Goal: Find specific page/section: Find specific page/section

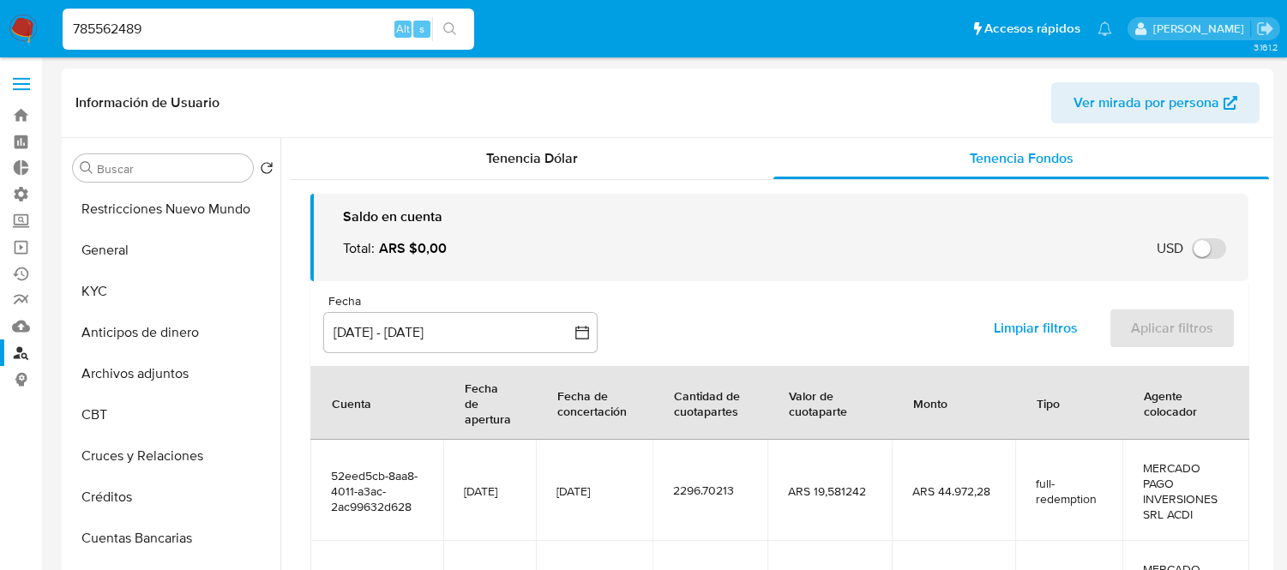
select select "10"
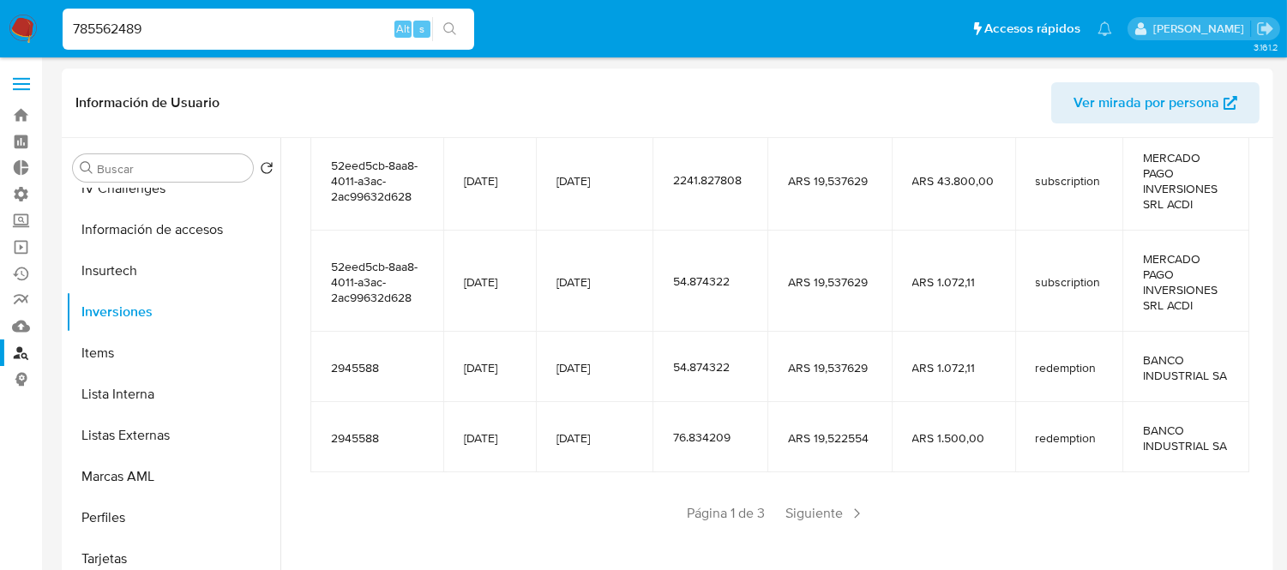
click at [202, 31] on input "785562489" at bounding box center [269, 29] width 412 height 22
paste input "2380729298"
click at [202, 31] on input "785562489" at bounding box center [269, 29] width 412 height 22
type input "2380729298"
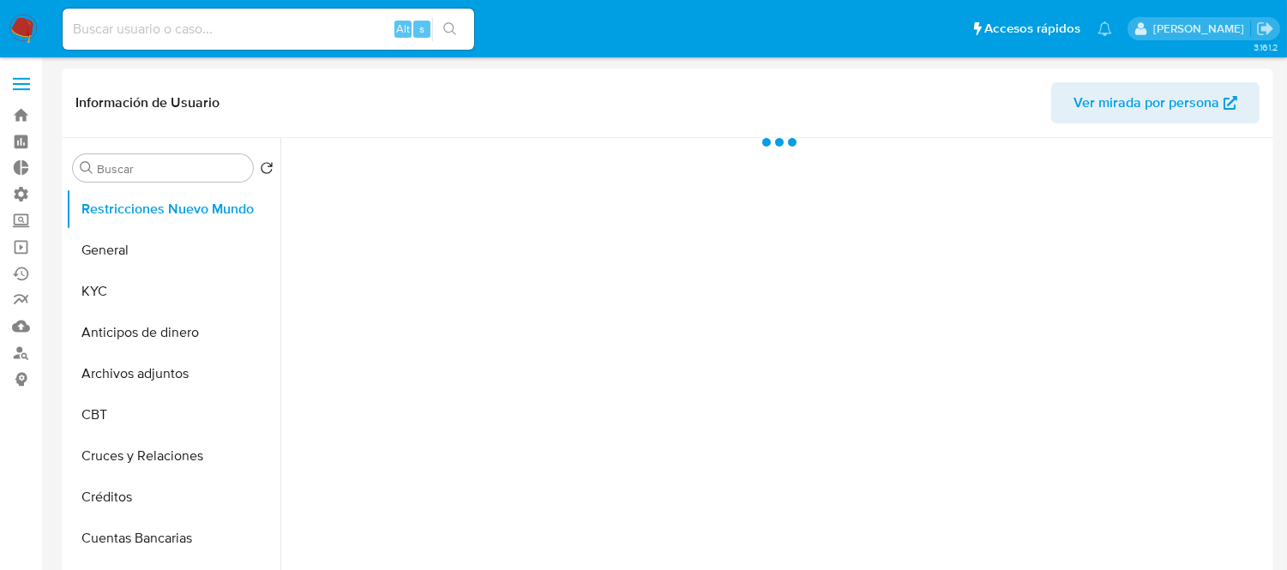
select select "10"
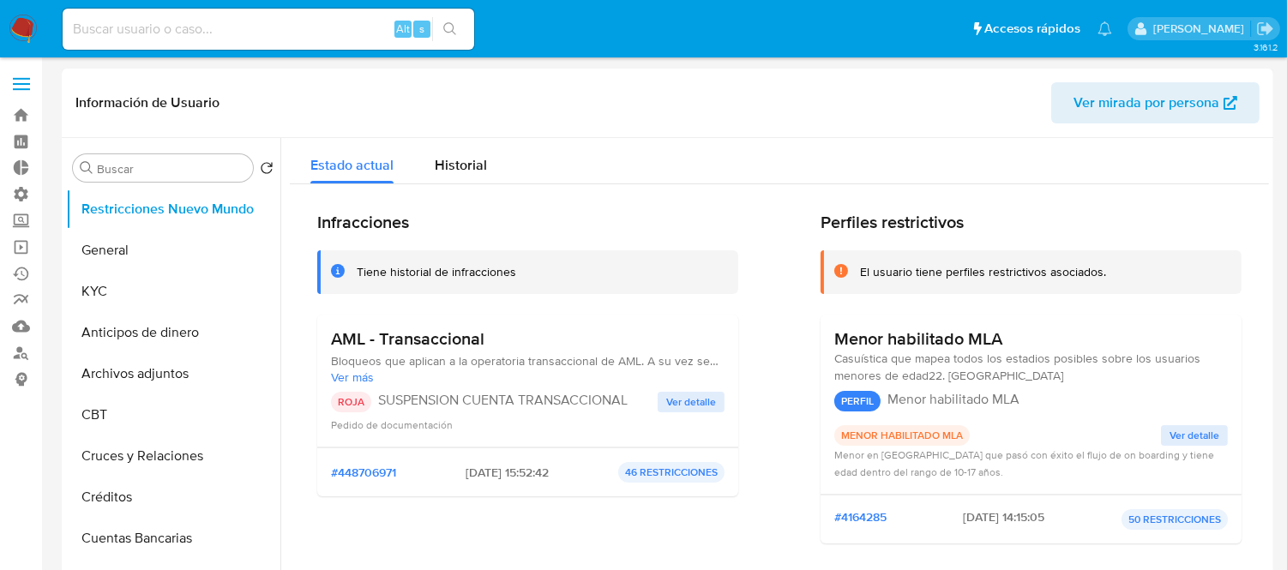
click at [251, 21] on input at bounding box center [269, 29] width 412 height 22
paste input "742040601"
type input "742040601"
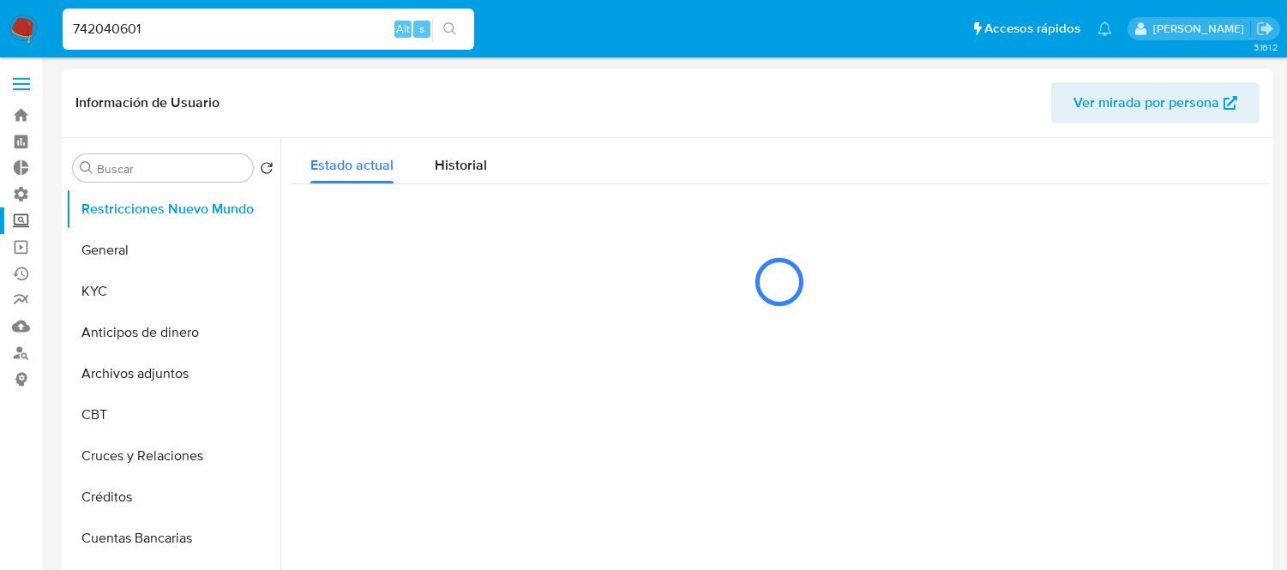
select select "10"
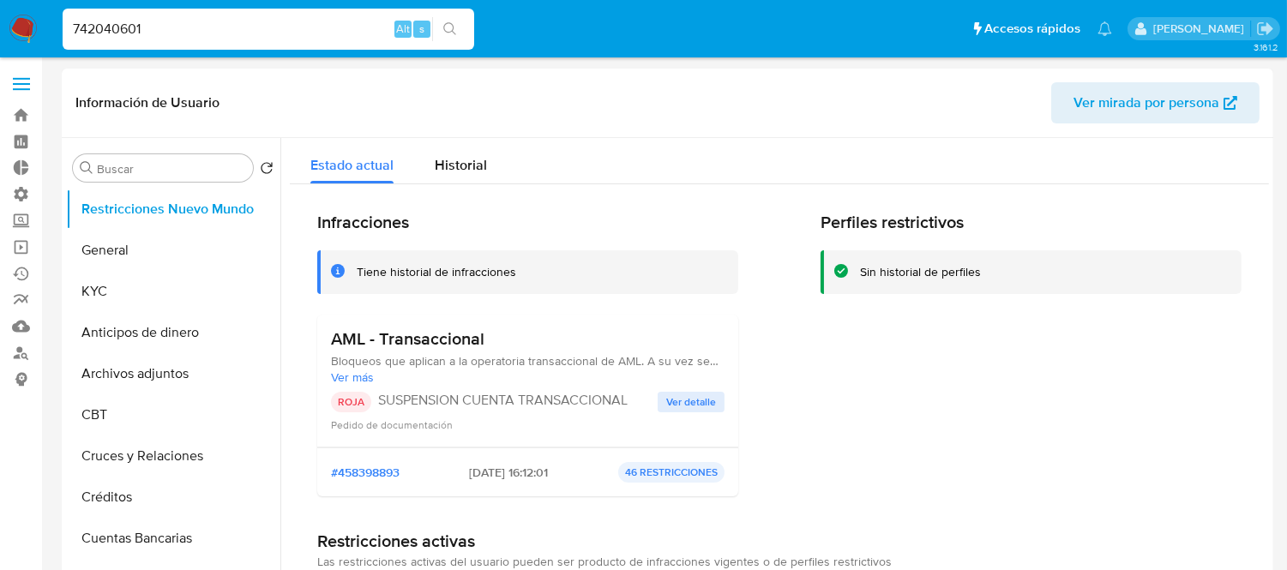
click at [218, 29] on input "742040601" at bounding box center [269, 29] width 412 height 22
paste input "1051273928"
type input "1051273928"
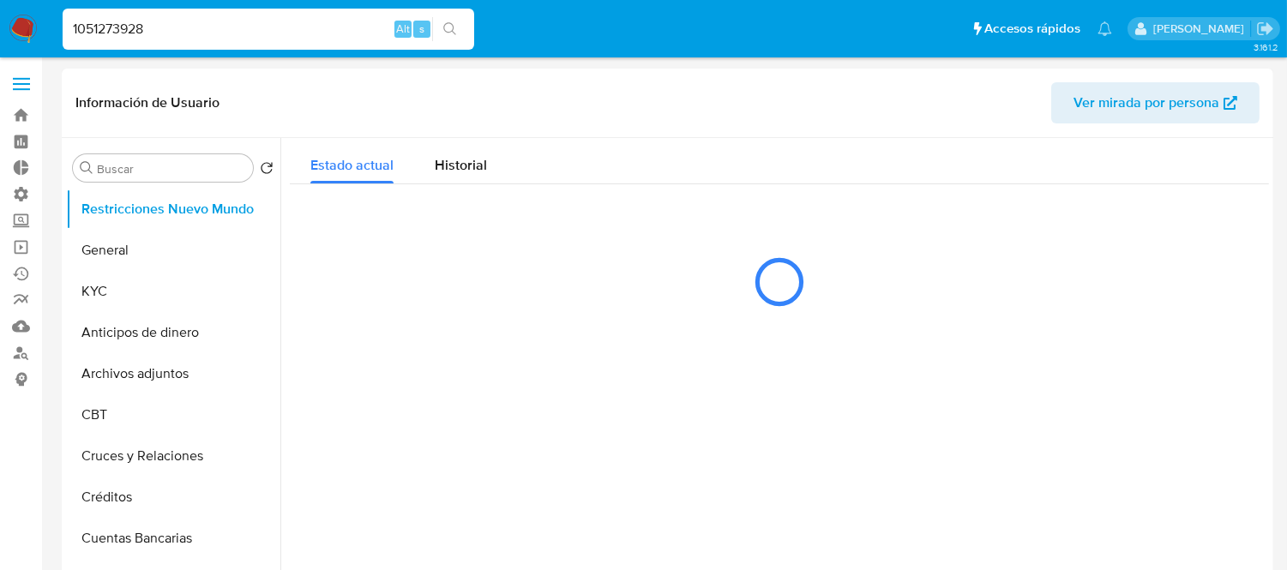
select select "10"
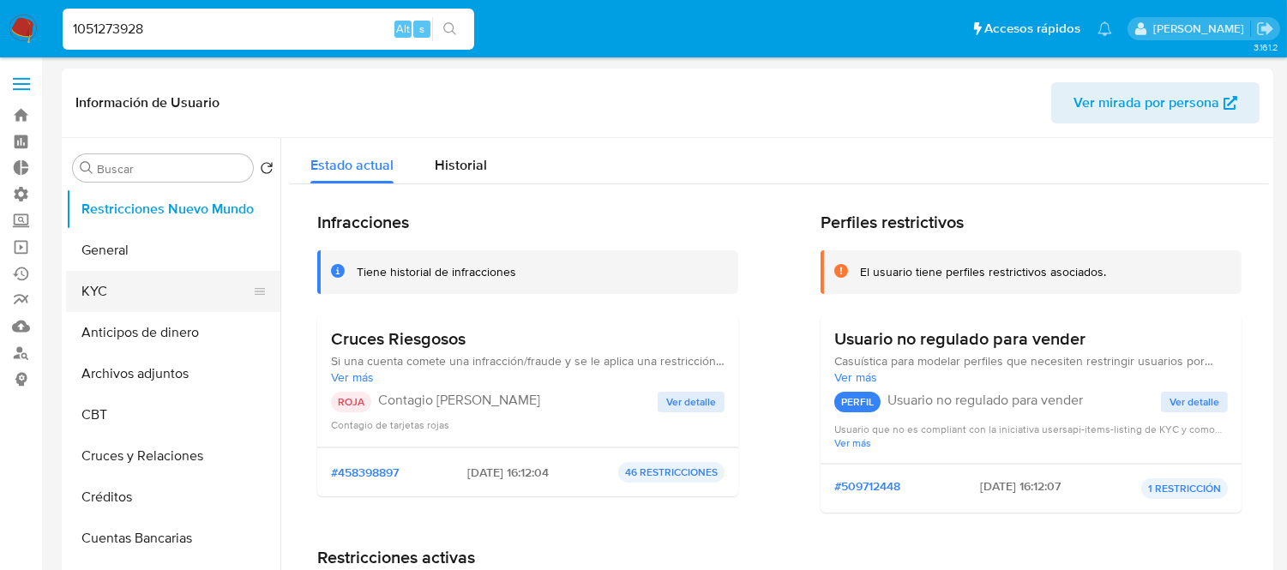
click at [113, 297] on button "KYC" at bounding box center [166, 291] width 201 height 41
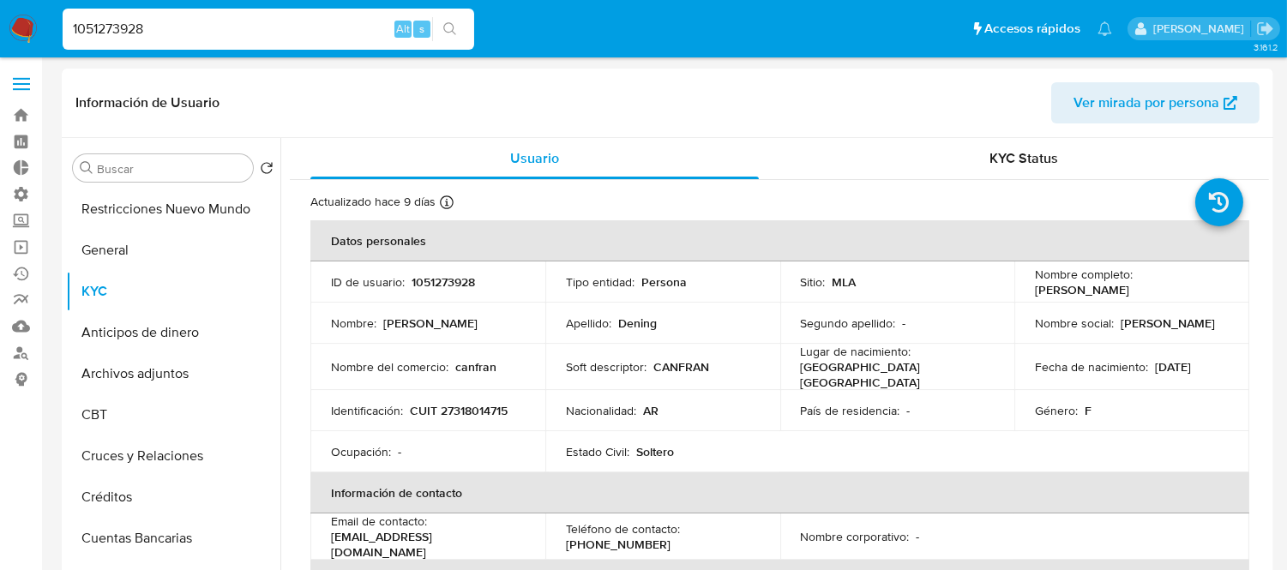
click at [144, 32] on input "1051273928" at bounding box center [269, 29] width 412 height 22
click at [177, 207] on button "Restricciones Nuevo Mundo" at bounding box center [166, 209] width 201 height 41
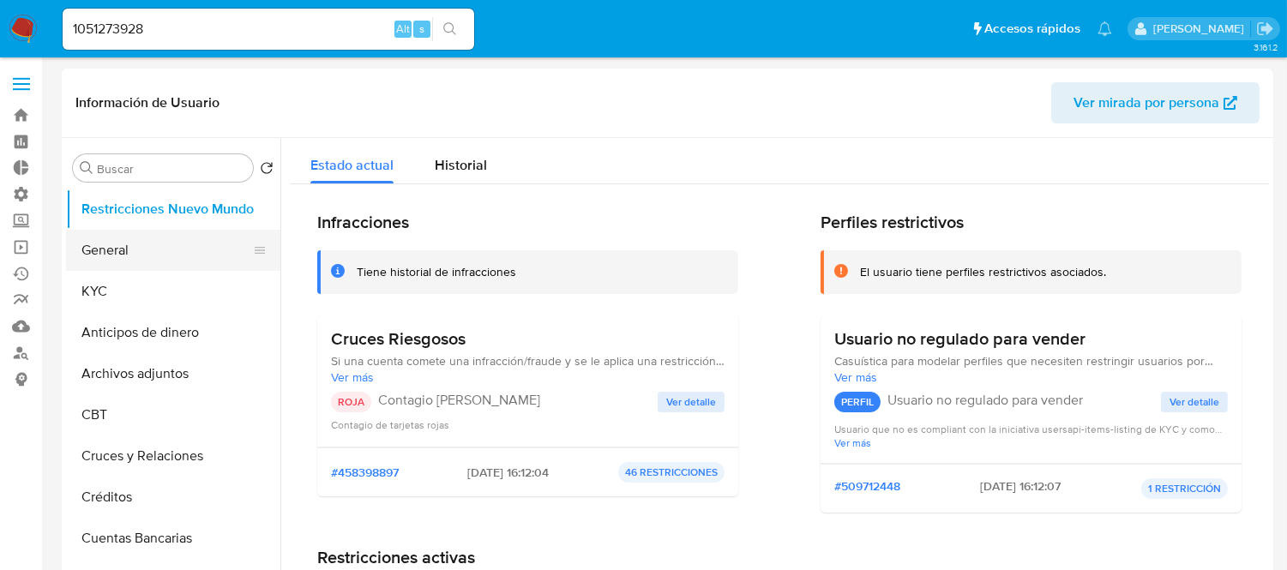
click at [117, 268] on button "General" at bounding box center [166, 250] width 201 height 41
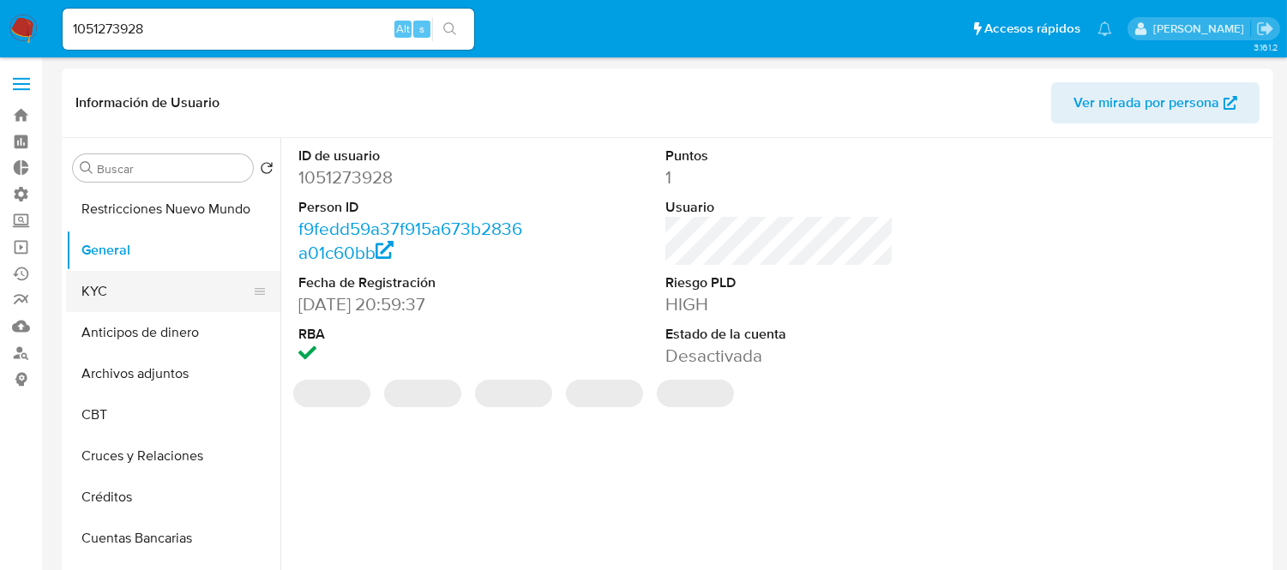
click at [118, 292] on button "KYC" at bounding box center [166, 291] width 201 height 41
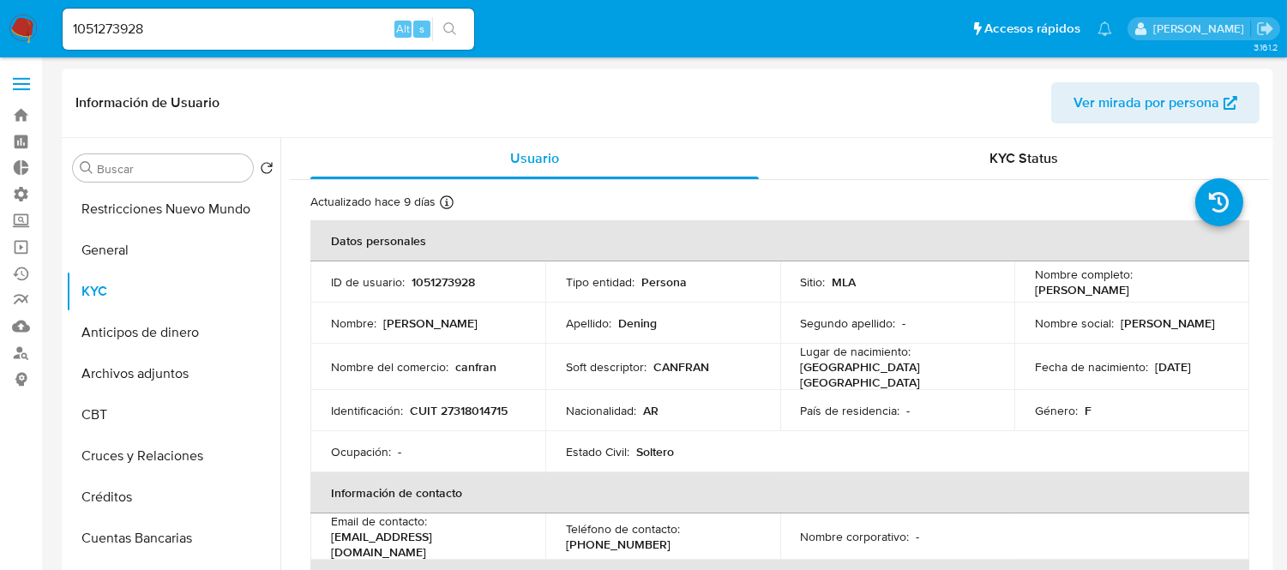
click at [113, 21] on input "1051273928" at bounding box center [269, 29] width 412 height 22
paste input "238072929"
type input "2380729298"
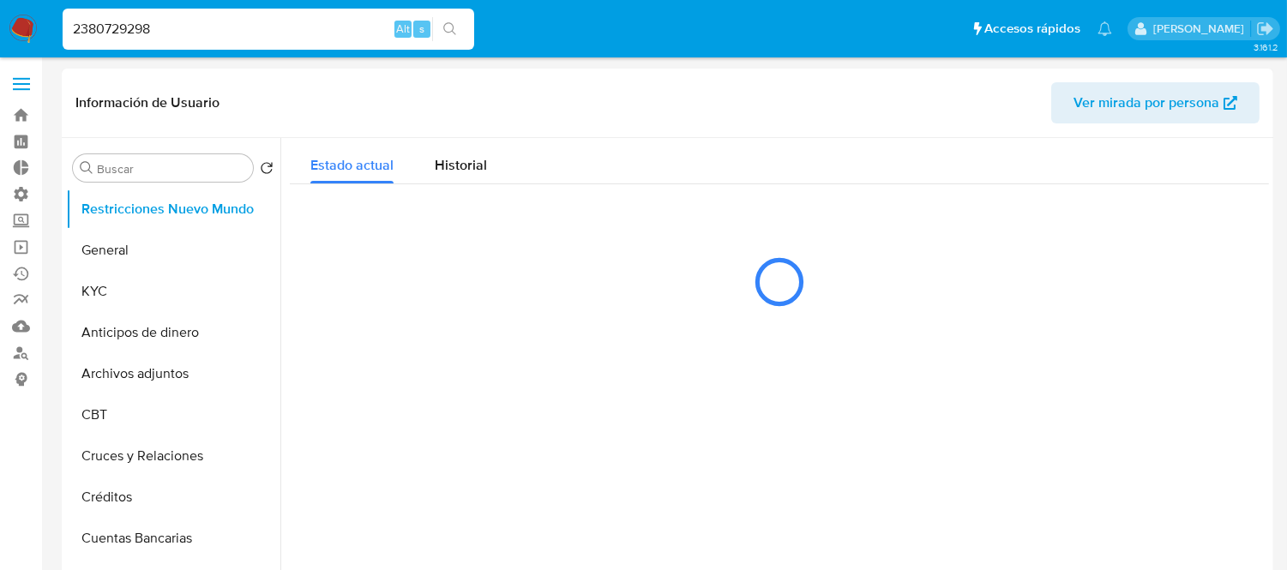
select select "10"
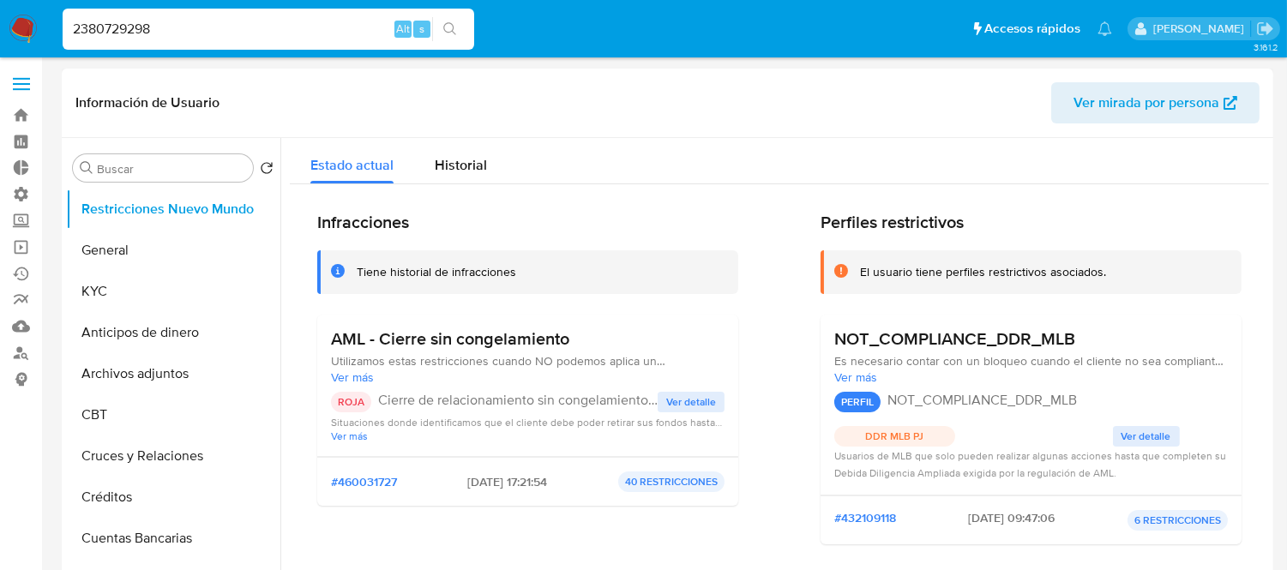
scroll to position [95, 0]
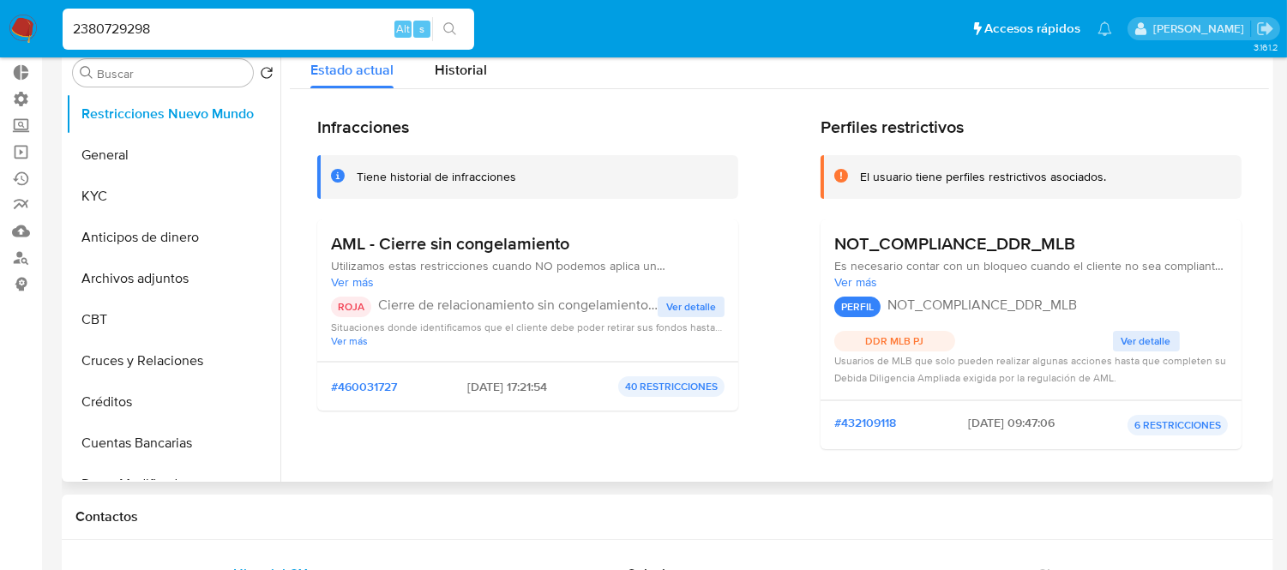
click at [669, 309] on span "Ver detalle" at bounding box center [691, 306] width 50 height 17
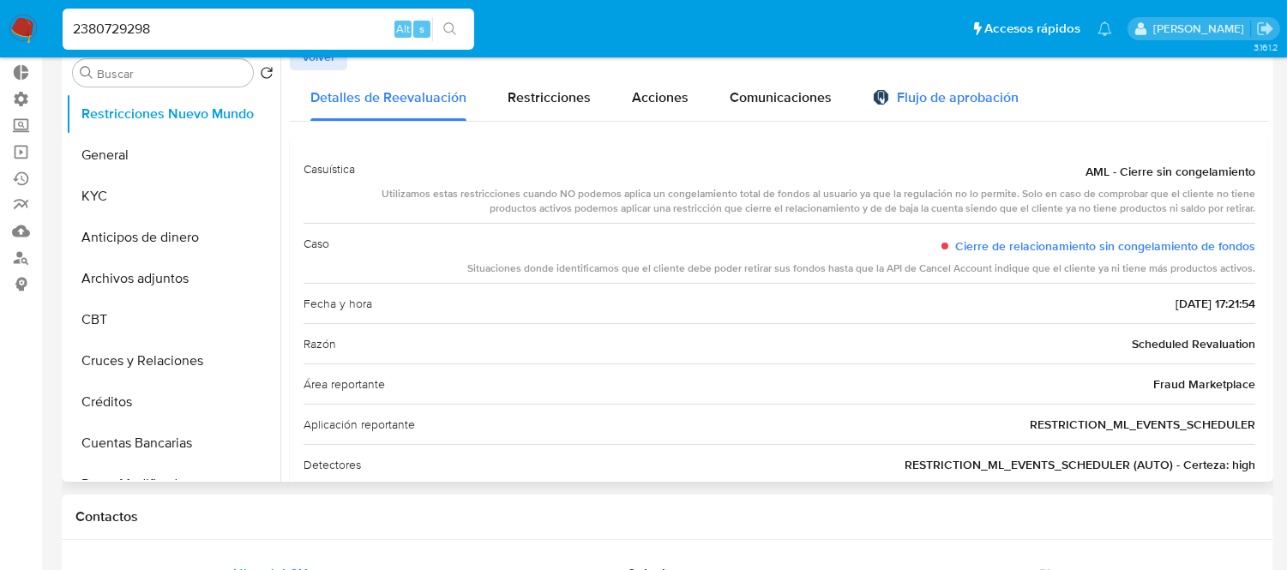
click at [943, 105] on div "Flujo de aprobación" at bounding box center [946, 100] width 146 height 19
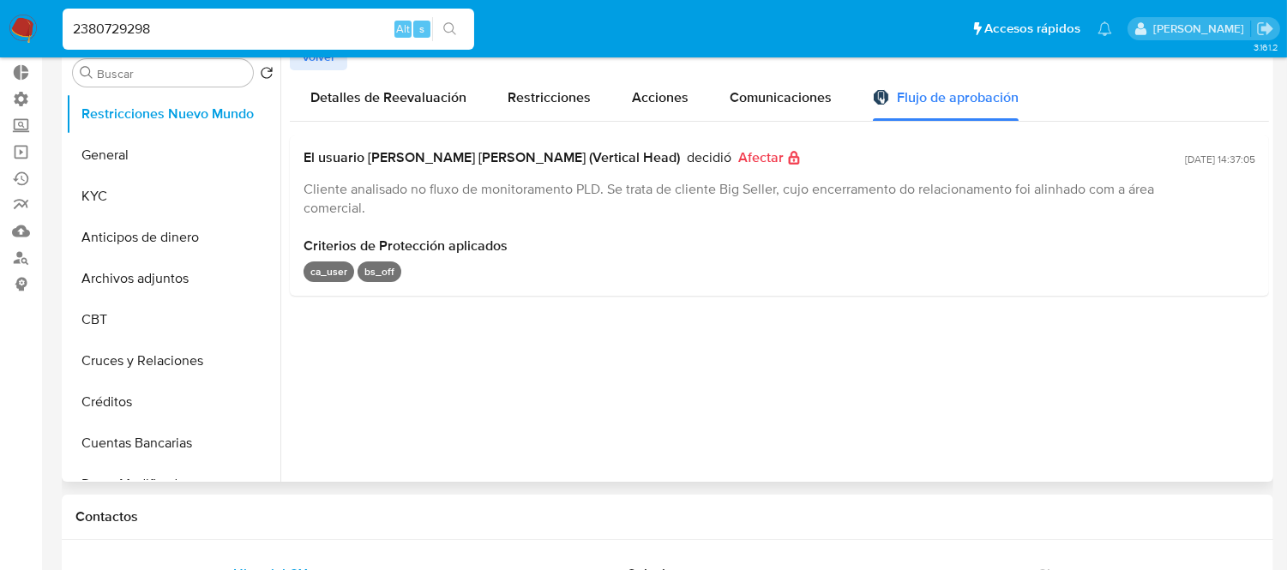
drag, startPoint x: 601, startPoint y: 189, endPoint x: 695, endPoint y: 197, distance: 93.9
click at [695, 197] on span "Cliente analisado no fluxo de monitoramento PLD. Se trata de cliente Big Seller…" at bounding box center [729, 198] width 851 height 39
drag, startPoint x: 1175, startPoint y: 157, endPoint x: 1232, endPoint y: 157, distance: 57.5
click at [1232, 157] on span "[DATE] 14:37:05" at bounding box center [1220, 159] width 70 height 15
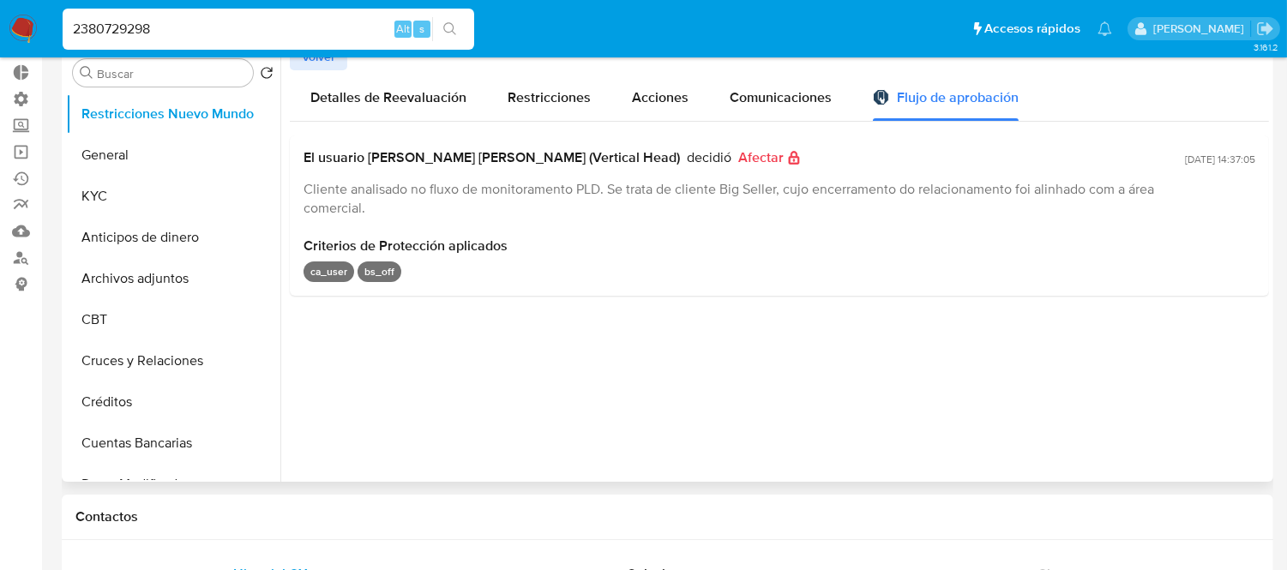
click at [966, 242] on span "Criterios de Protección aplicados" at bounding box center [780, 246] width 952 height 17
drag, startPoint x: 404, startPoint y: 157, endPoint x: 756, endPoint y: 166, distance: 352.6
click at [741, 168] on div "El usuario [PERSON_NAME] Dos [PERSON_NAME] (Vertical Head) decidió Afectar Clie…" at bounding box center [741, 183] width 875 height 68
click at [1024, 156] on div "El usuario [PERSON_NAME] Dos [PERSON_NAME] (Vertical Head) decidió Afectar" at bounding box center [741, 157] width 875 height 17
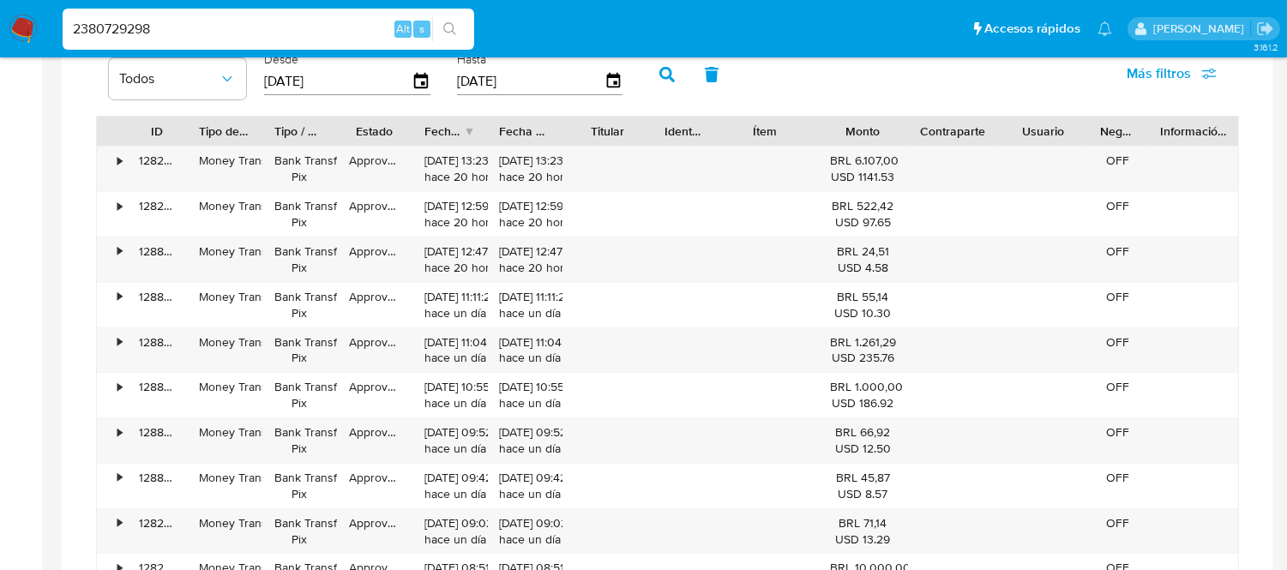
scroll to position [1238, 0]
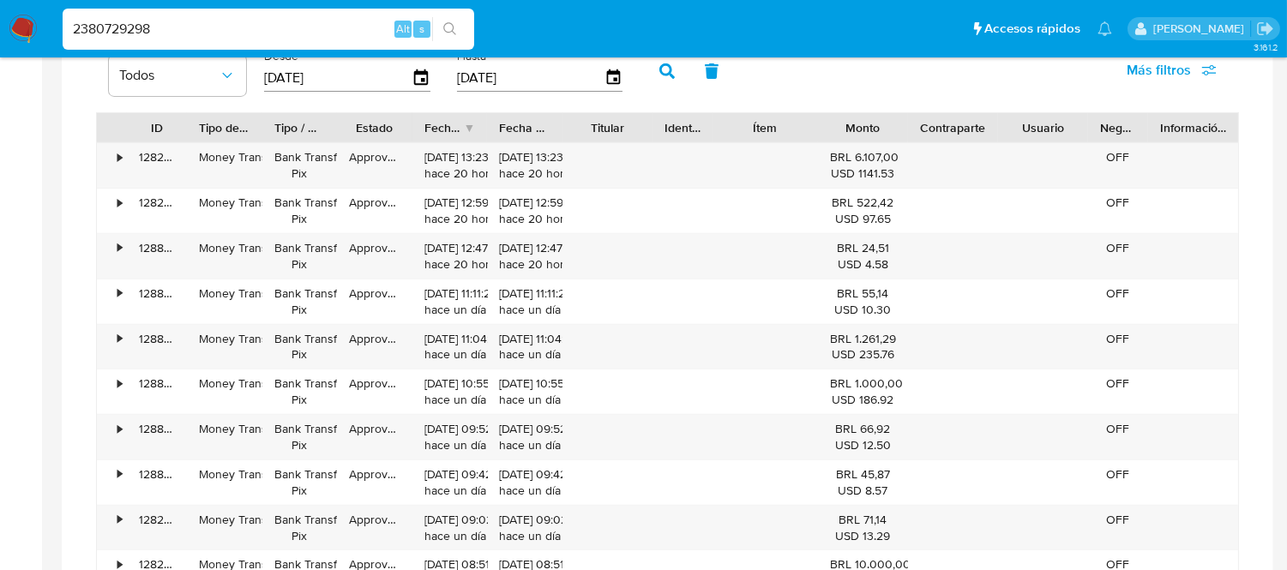
click at [106, 27] on input "2380729298" at bounding box center [269, 29] width 412 height 22
click at [107, 27] on input "2380729298" at bounding box center [269, 29] width 412 height 22
click at [198, 23] on input "2380729298" at bounding box center [269, 29] width 412 height 22
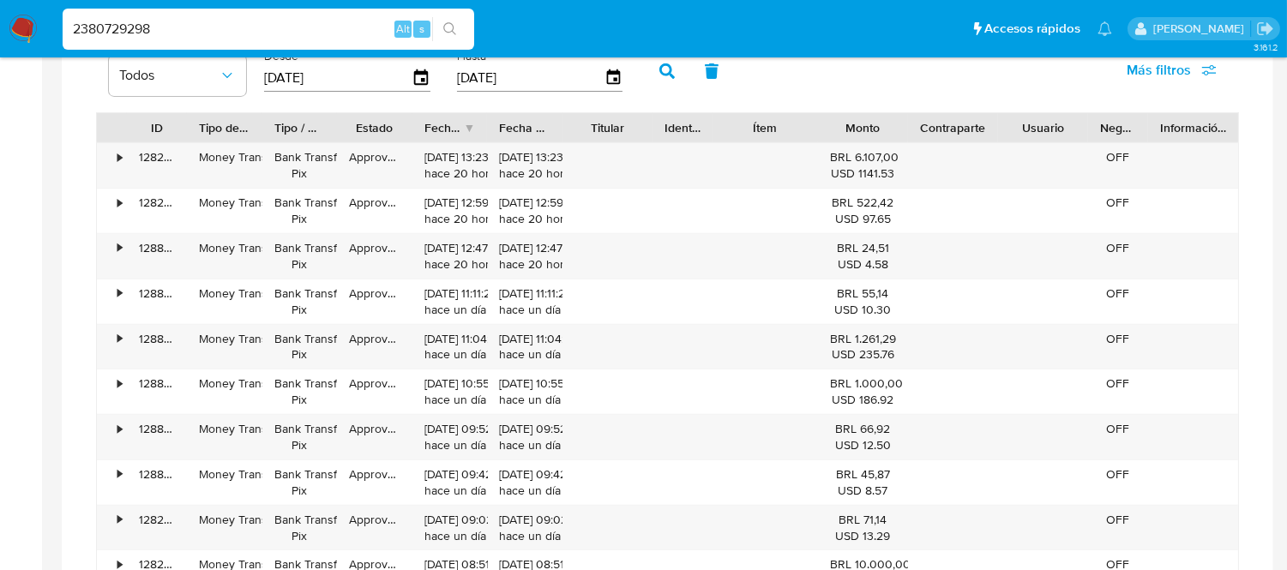
paste input "7401387"
type input "27401387"
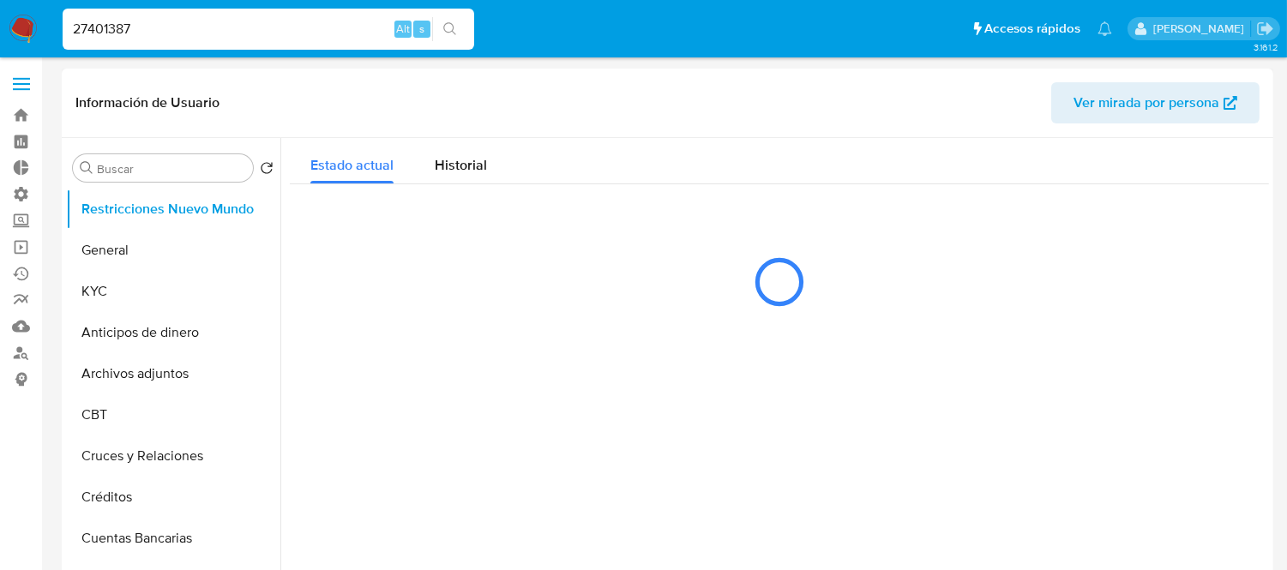
select select "10"
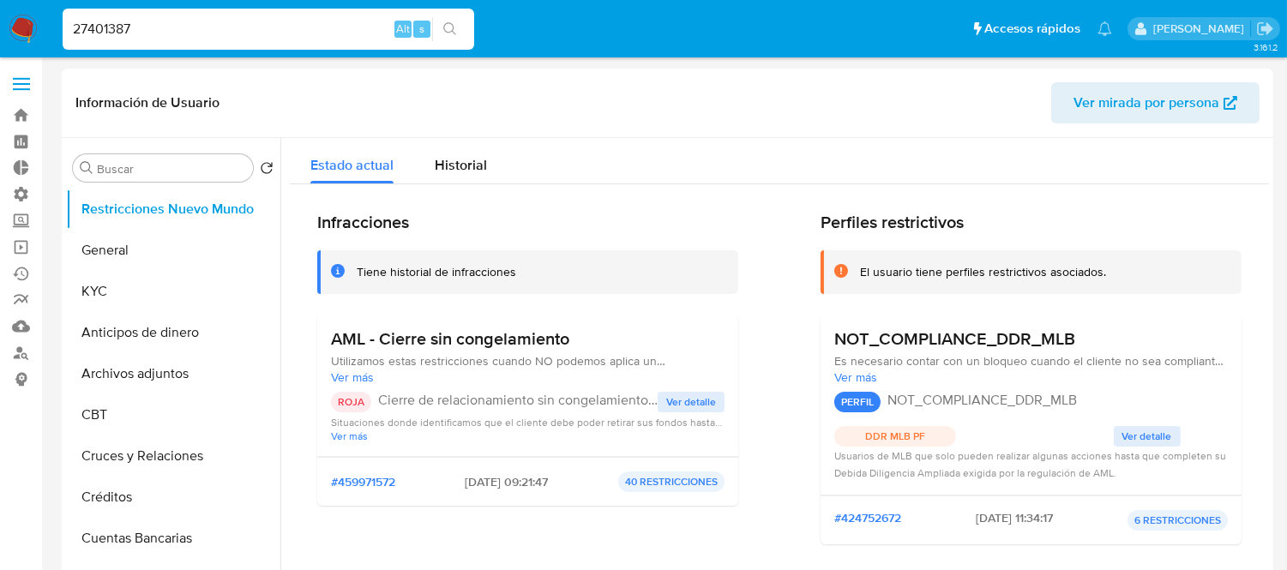
click at [704, 401] on span "Ver detalle" at bounding box center [691, 402] width 50 height 17
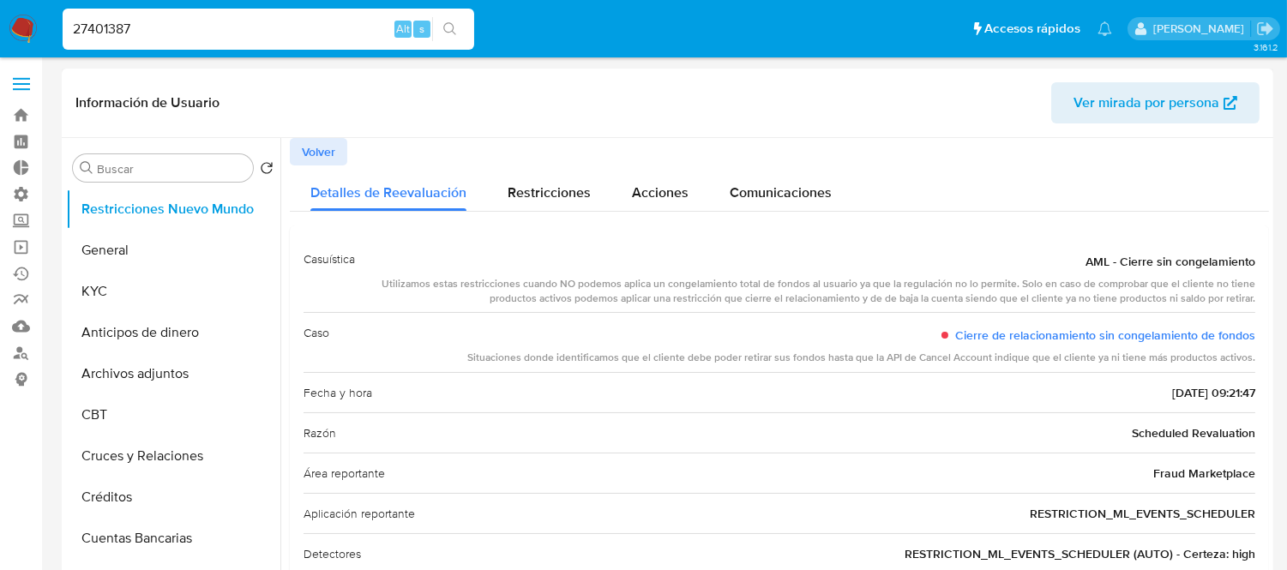
click at [321, 140] on span "Volver" at bounding box center [318, 152] width 33 height 24
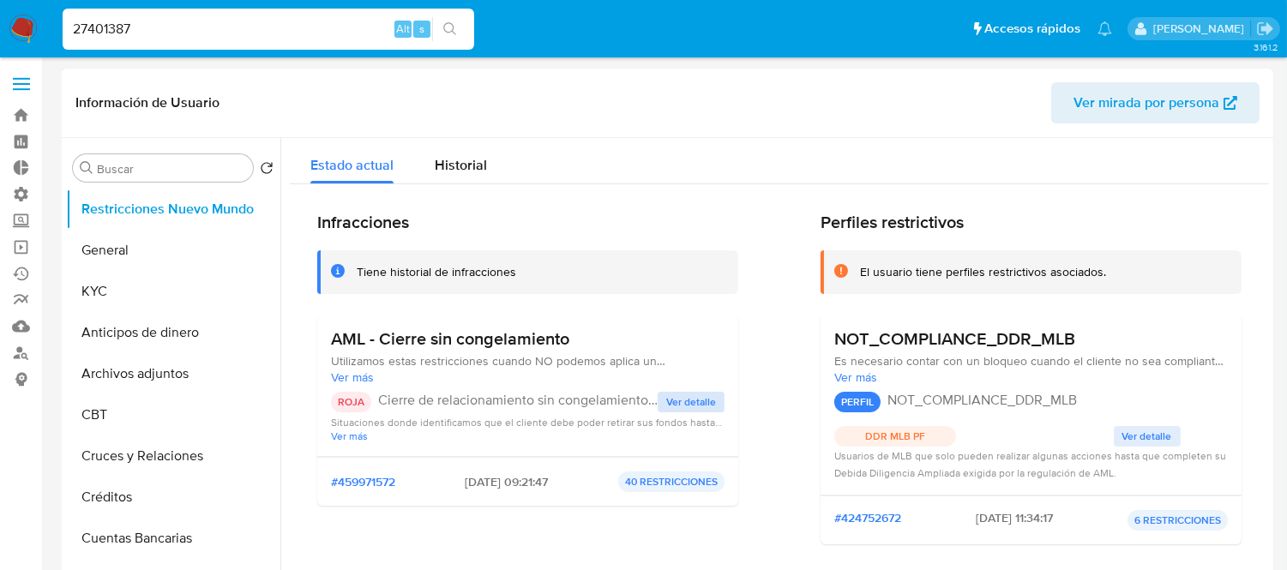
click at [679, 412] on div "ROJA Cierre de relacionamiento sin congelamiento de fondos Ver detalle Situacio…" at bounding box center [528, 417] width 394 height 51
click at [442, 166] on span "Historial" at bounding box center [461, 165] width 52 height 20
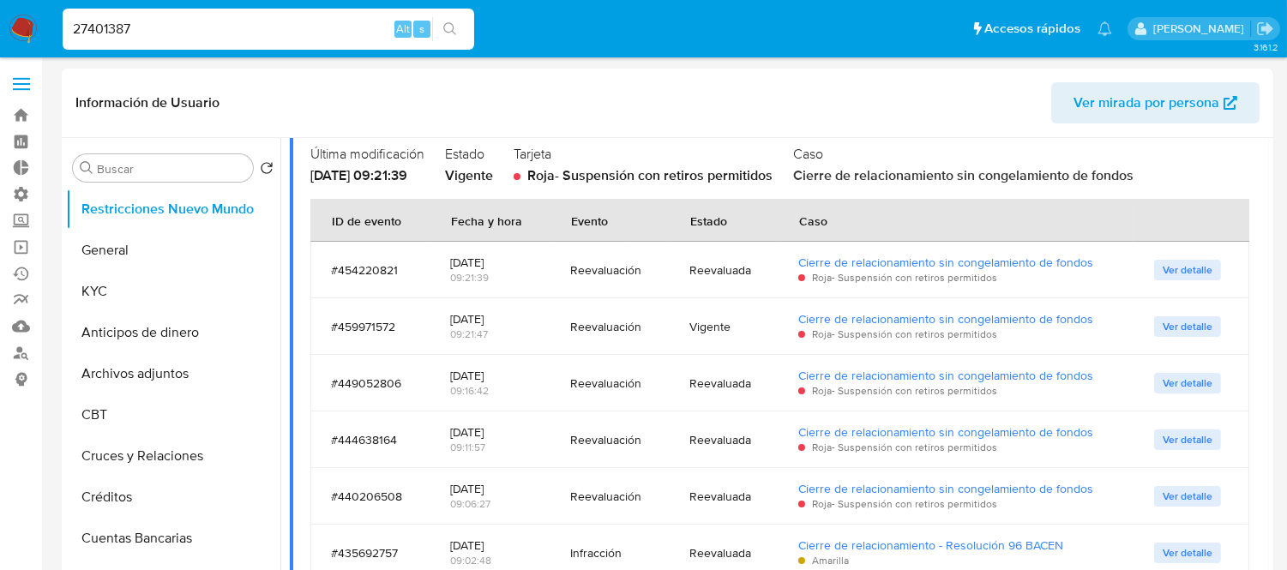
scroll to position [190, 0]
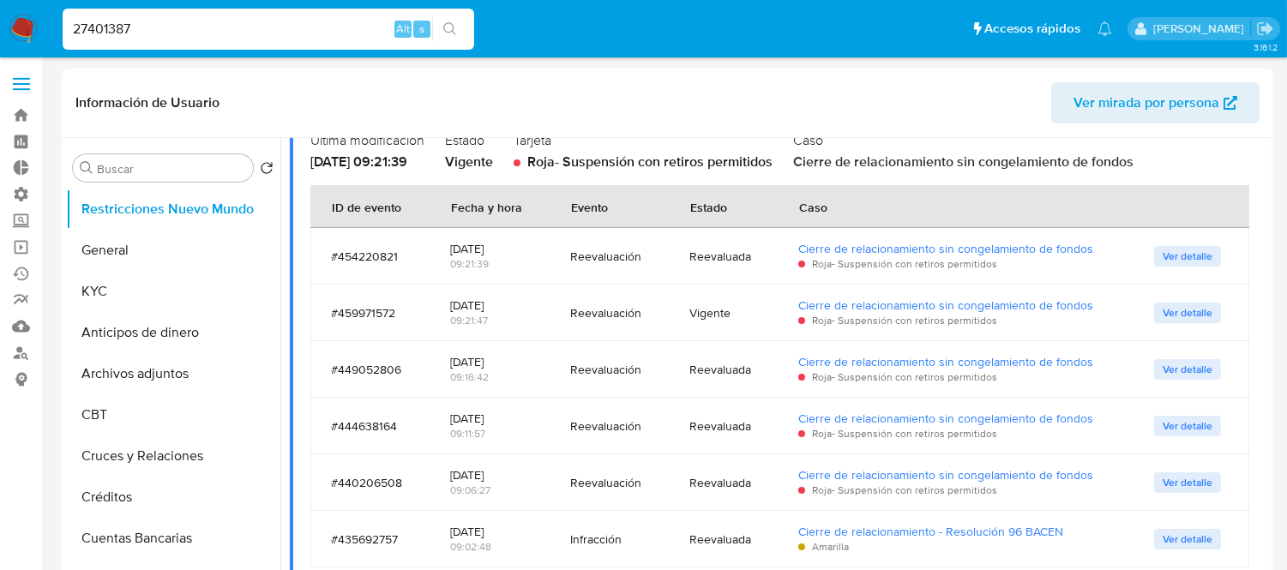
click at [184, 5] on div "27401387 Alt s" at bounding box center [269, 29] width 412 height 48
click at [160, 24] on input "27401387" at bounding box center [269, 29] width 412 height 22
paste input "380729300"
type input "2380729300"
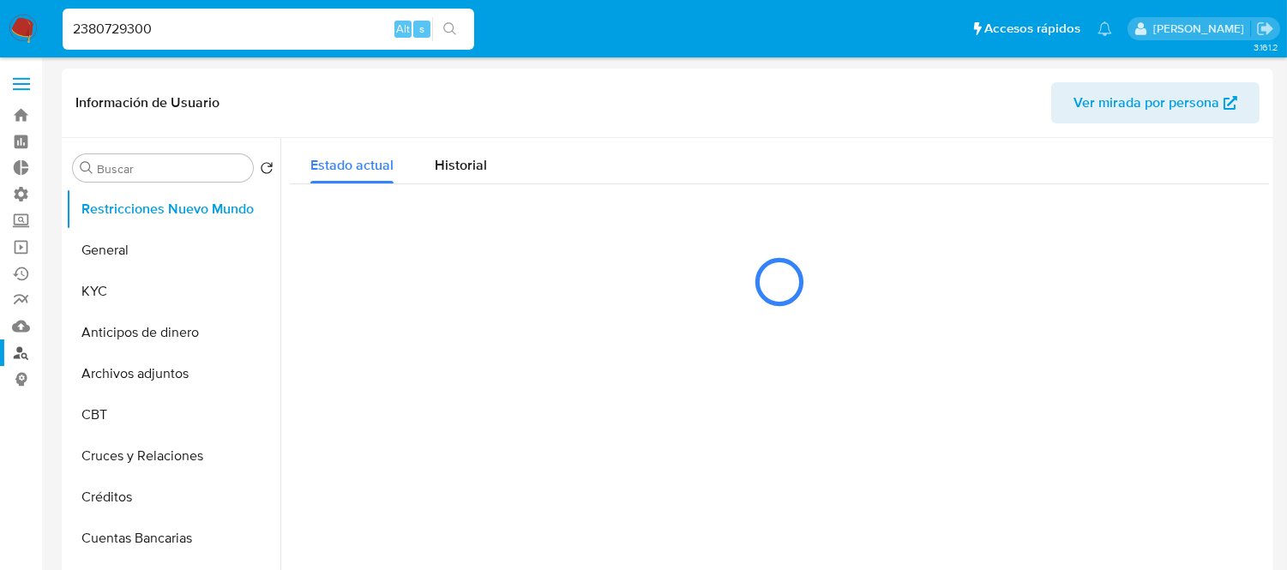
select select "10"
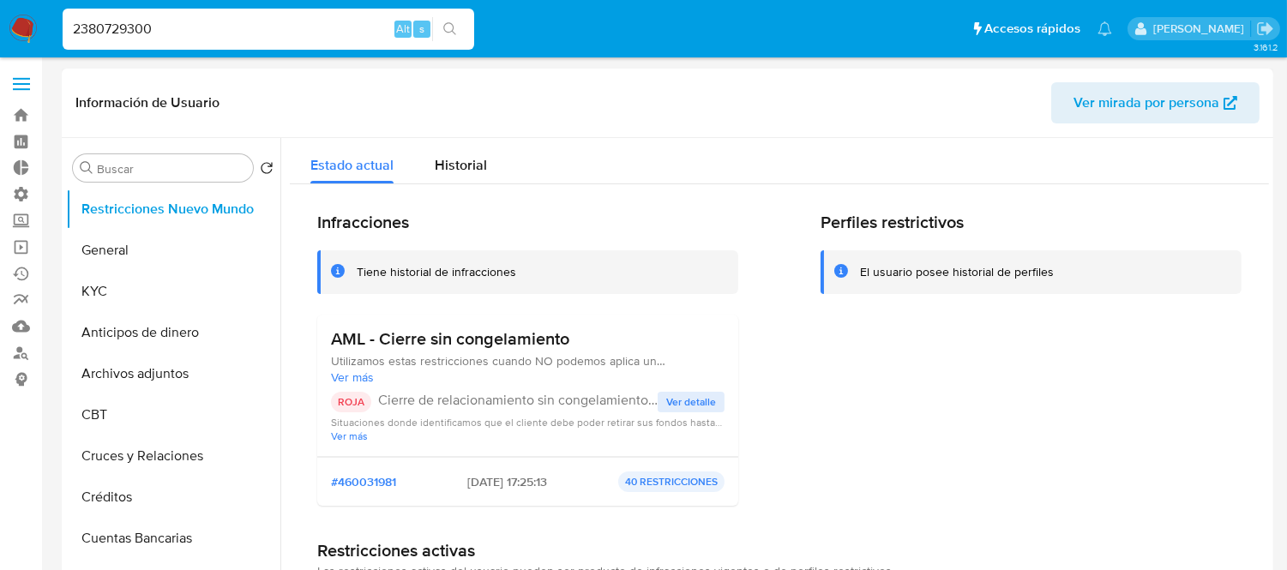
click at [683, 395] on span "Ver detalle" at bounding box center [691, 402] width 50 height 17
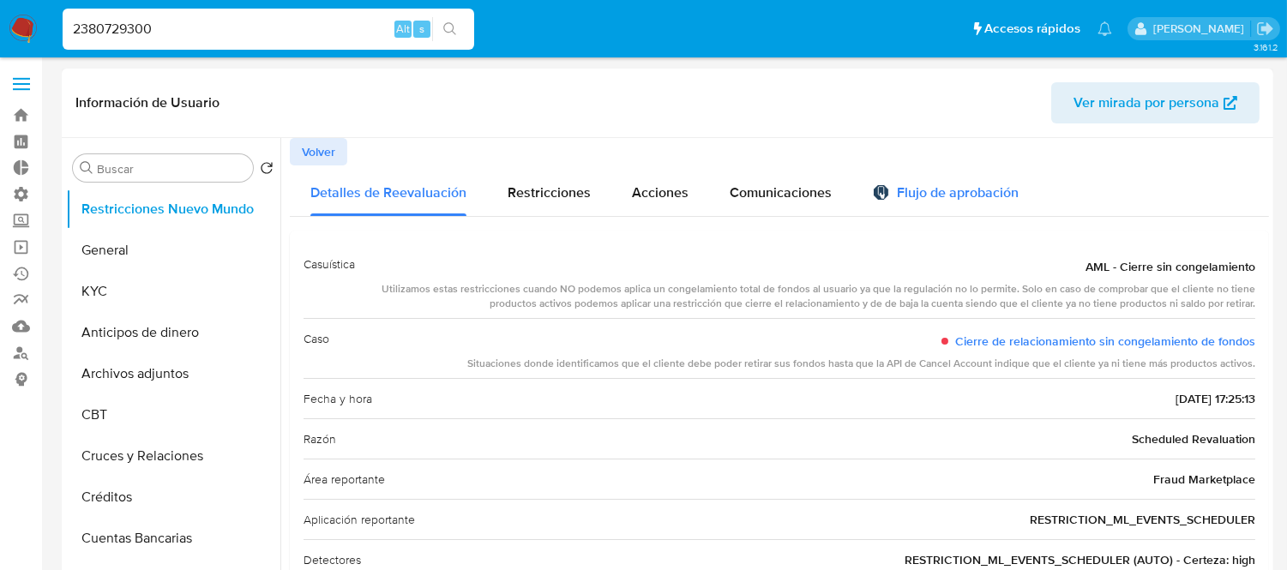
click at [887, 190] on div "Flujo de aprobación" at bounding box center [946, 195] width 146 height 19
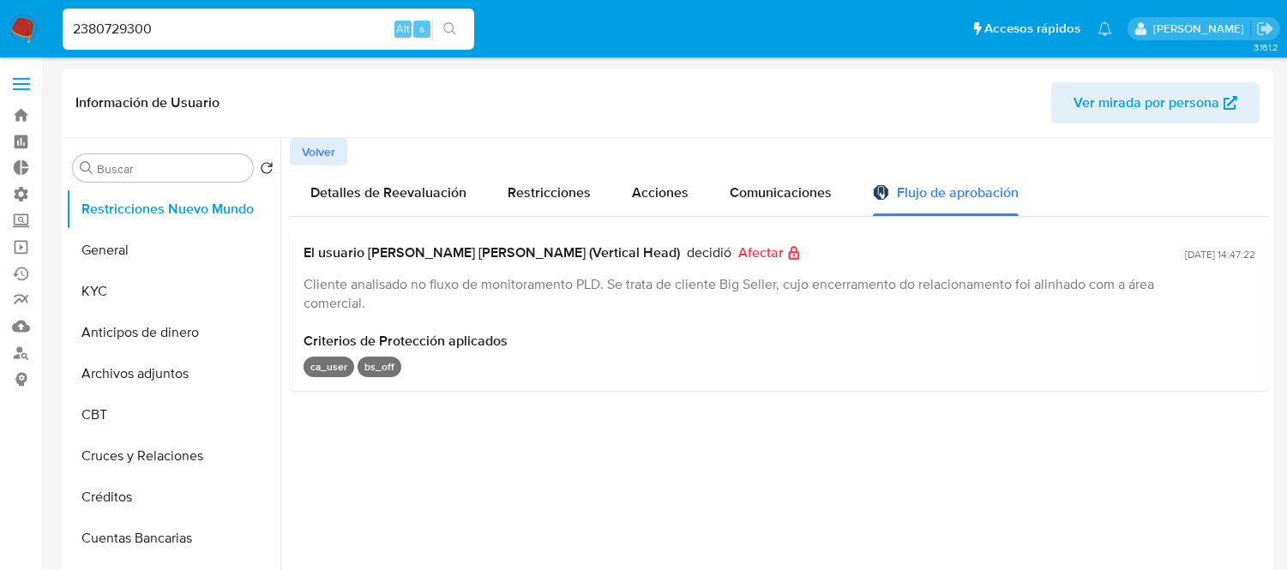
drag, startPoint x: 1142, startPoint y: 255, endPoint x: 1198, endPoint y: 259, distance: 55.9
click at [1198, 259] on div "El usuario [PERSON_NAME] Dos [PERSON_NAME] (Vertical Head) decidió Afectar Clie…" at bounding box center [780, 278] width 952 height 68
click at [1210, 261] on span "[DATE] 14:47:22" at bounding box center [1220, 254] width 70 height 15
drag, startPoint x: 1202, startPoint y: 258, endPoint x: 1145, endPoint y: 262, distance: 57.6
click at [1145, 262] on div "El usuario [PERSON_NAME] Dos [PERSON_NAME] (Vertical Head) decidió Afectar Clie…" at bounding box center [780, 278] width 952 height 68
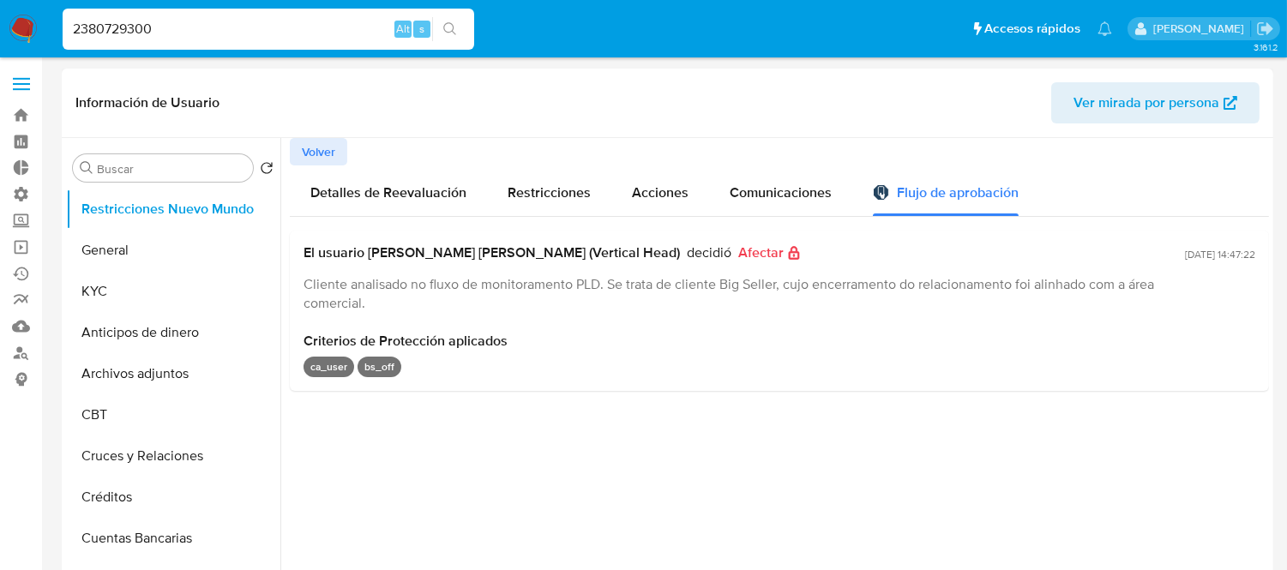
click at [1145, 262] on div "El usuario [PERSON_NAME] Dos [PERSON_NAME] (Vertical Head) decidió Afectar Clie…" at bounding box center [780, 278] width 952 height 68
drag, startPoint x: 1150, startPoint y: 256, endPoint x: 1205, endPoint y: 250, distance: 55.1
click at [1205, 250] on span "[DATE] 14:47:22" at bounding box center [1220, 254] width 70 height 15
